Goal: Task Accomplishment & Management: Manage account settings

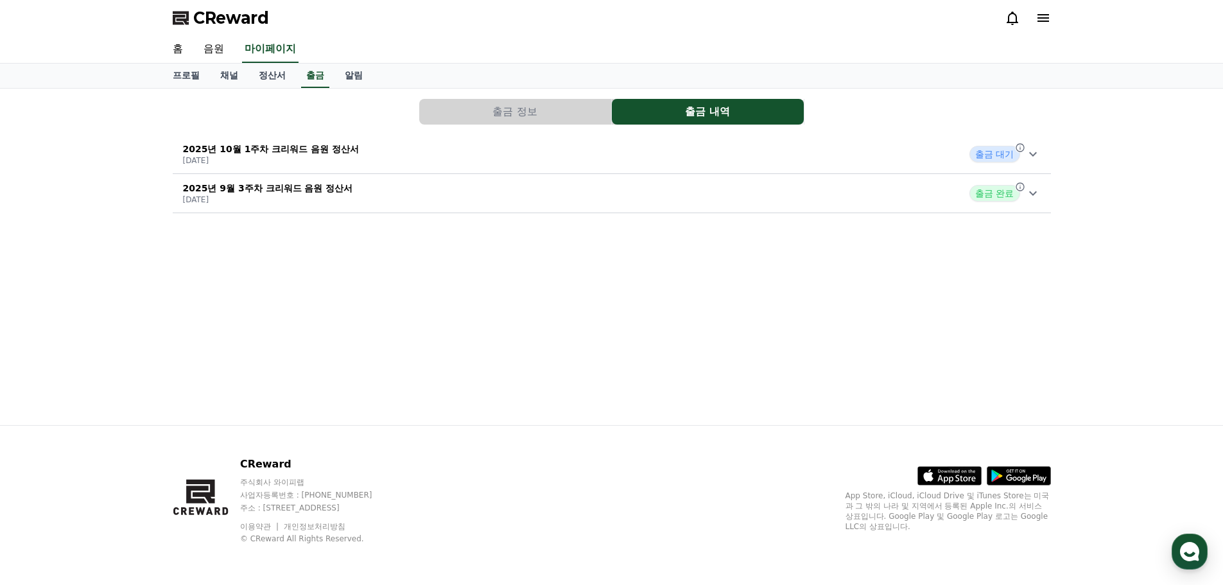
click at [1029, 154] on icon at bounding box center [1032, 153] width 15 height 15
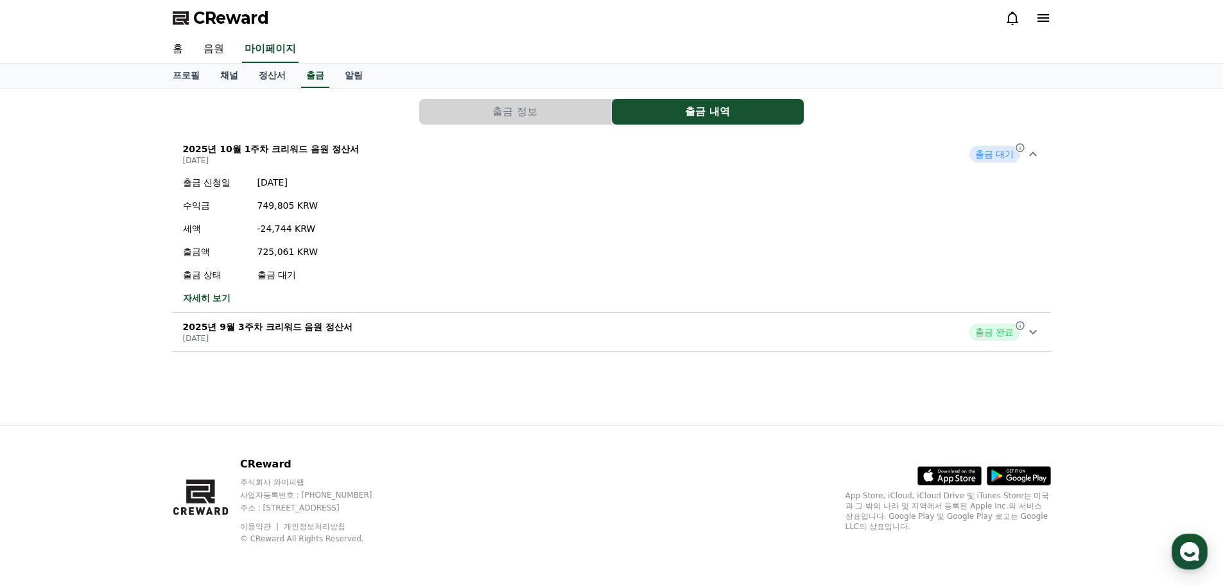
click at [553, 111] on button "출금 정보" at bounding box center [515, 112] width 192 height 26
